Goal: Task Accomplishment & Management: Manage account settings

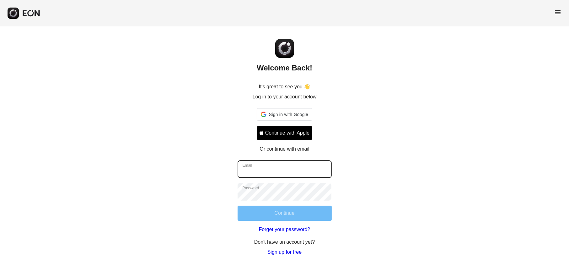
type input "**********"
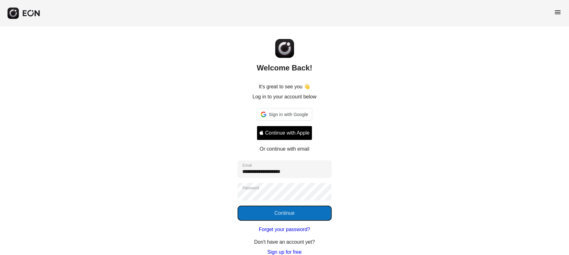
click at [298, 209] on button "Continue" at bounding box center [285, 212] width 94 height 15
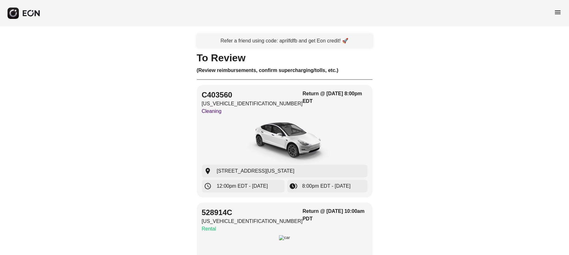
click at [559, 10] on span "menu" at bounding box center [558, 12] width 8 height 8
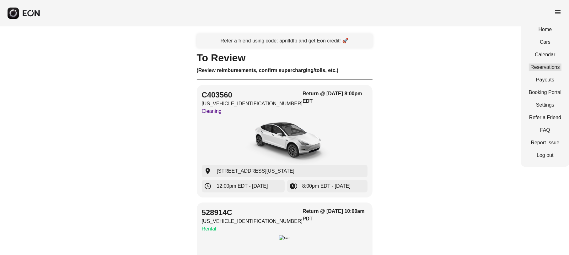
click at [551, 65] on link "Reservations" at bounding box center [545, 67] width 33 height 8
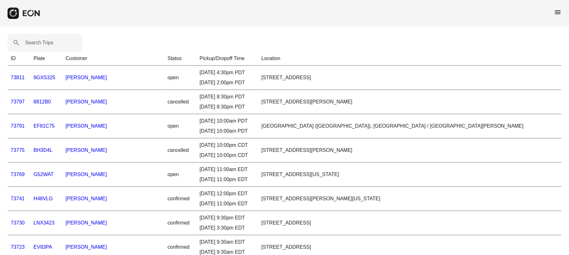
click at [560, 13] on span "menu" at bounding box center [558, 12] width 8 height 8
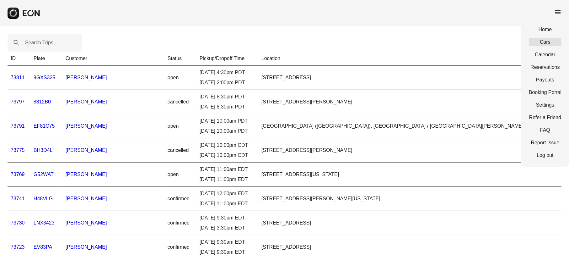
click at [551, 40] on link "Cars" at bounding box center [545, 42] width 33 height 8
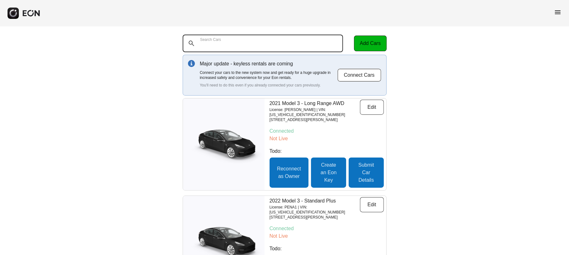
click at [281, 38] on Cars "Search Cars" at bounding box center [263, 44] width 161 height 18
